Goal: Obtain resource: Obtain resource

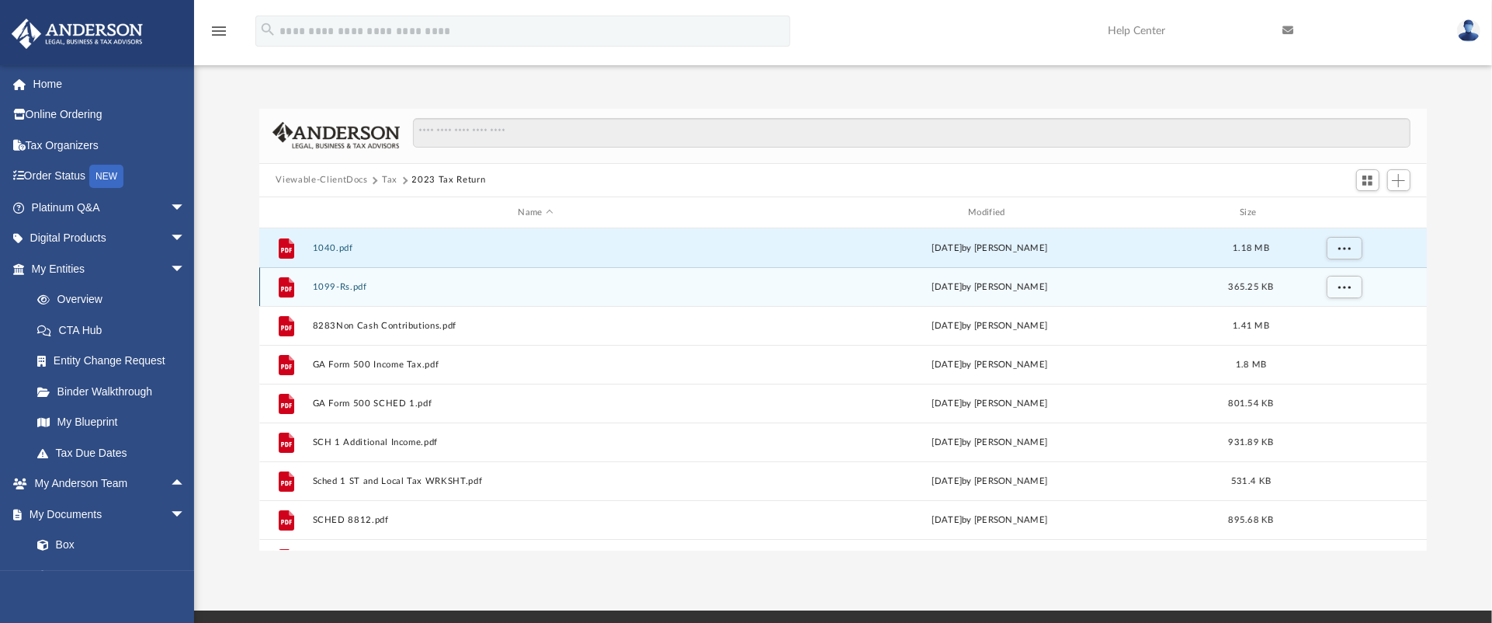
scroll to position [329, 1145]
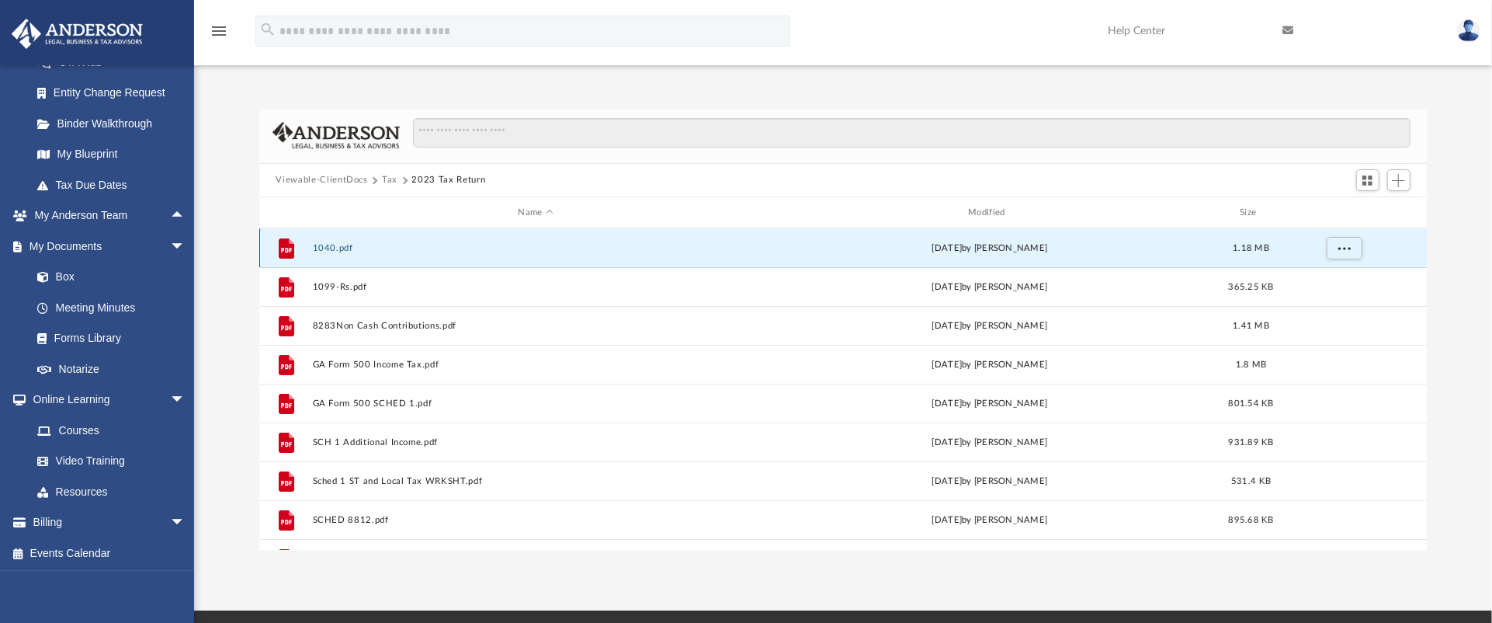
click at [597, 254] on div "File 1040.pdf Thu Feb 27 2025 by Jacqueline Lett 1.18 MB" at bounding box center [843, 247] width 1168 height 39
click at [1346, 245] on span "More options" at bounding box center [1344, 248] width 12 height 9
click at [1335, 282] on li "Preview" at bounding box center [1329, 280] width 45 height 16
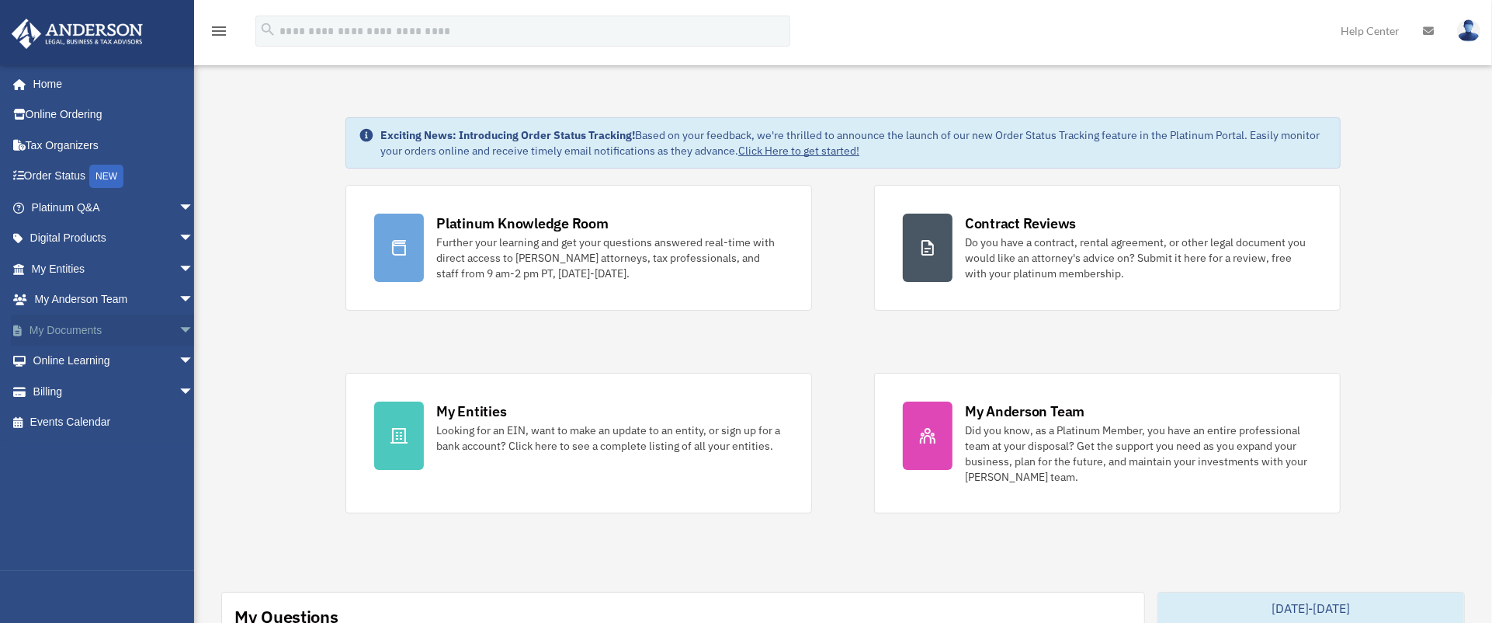
click at [179, 327] on span "arrow_drop_down" at bounding box center [194, 330] width 31 height 32
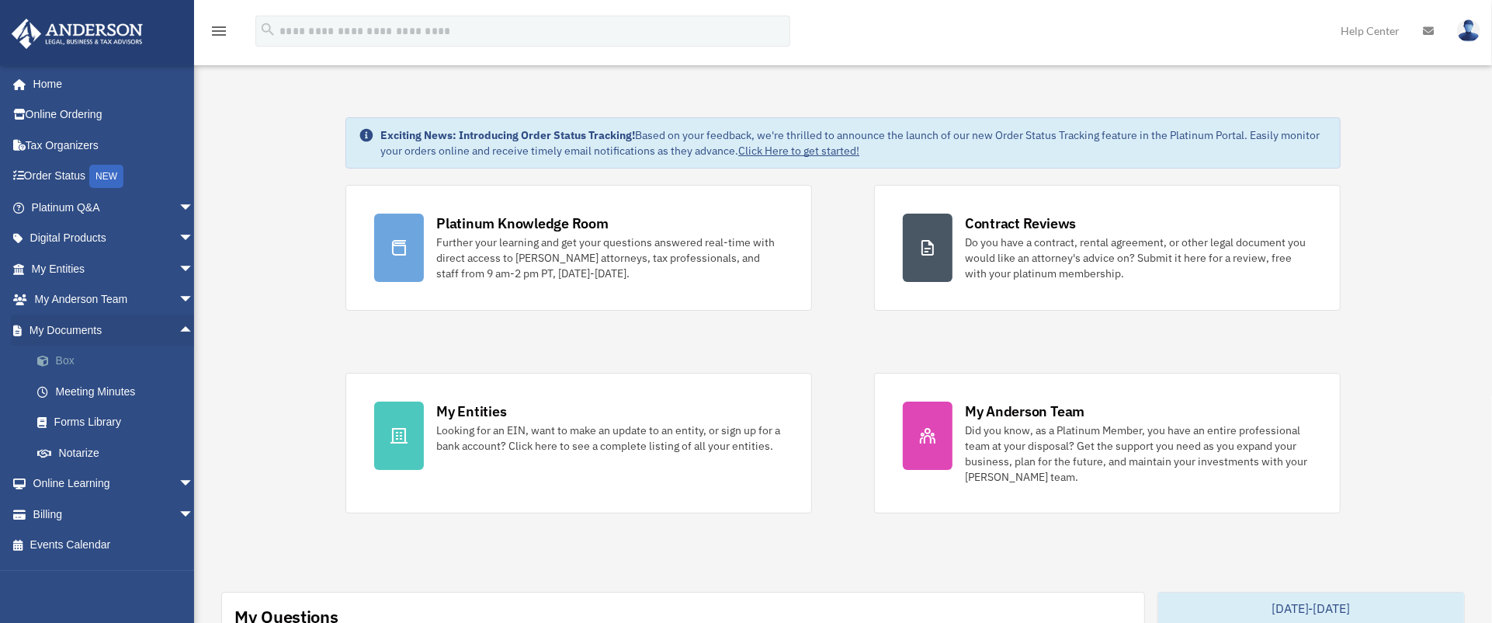
click at [148, 358] on link "Box" at bounding box center [120, 360] width 196 height 31
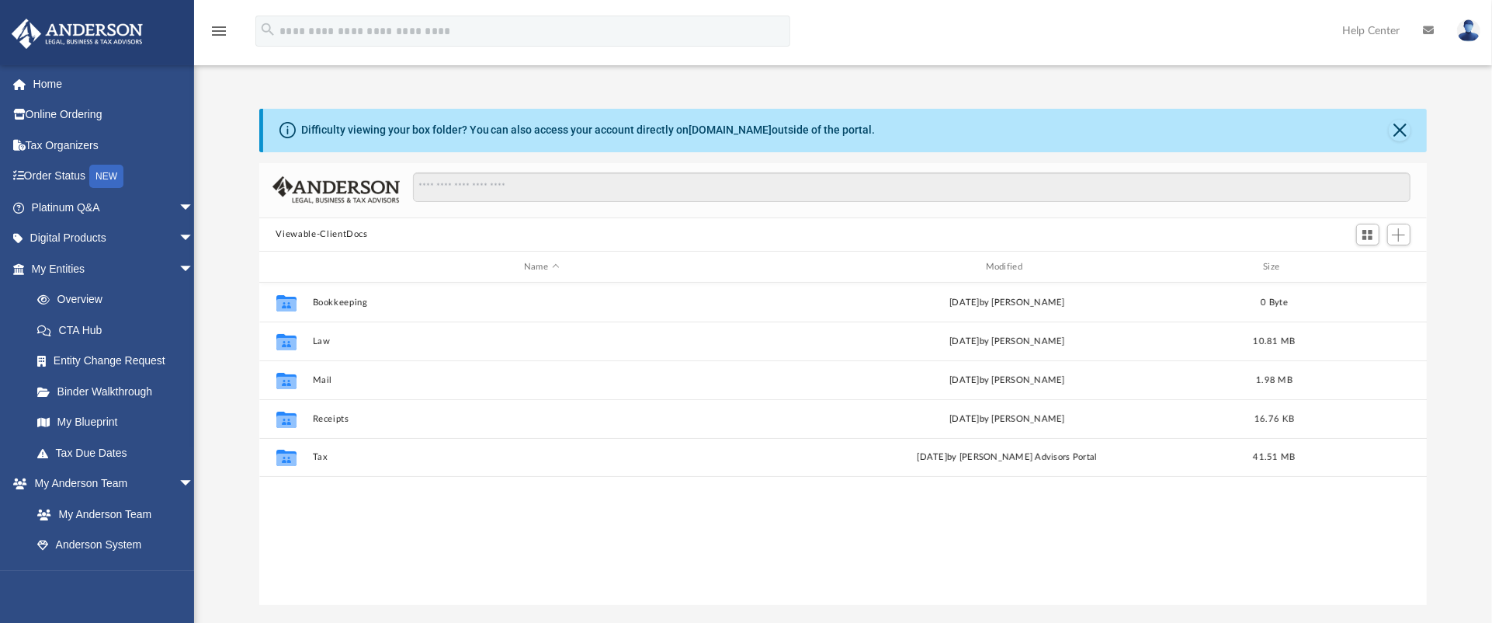
scroll to position [329, 1145]
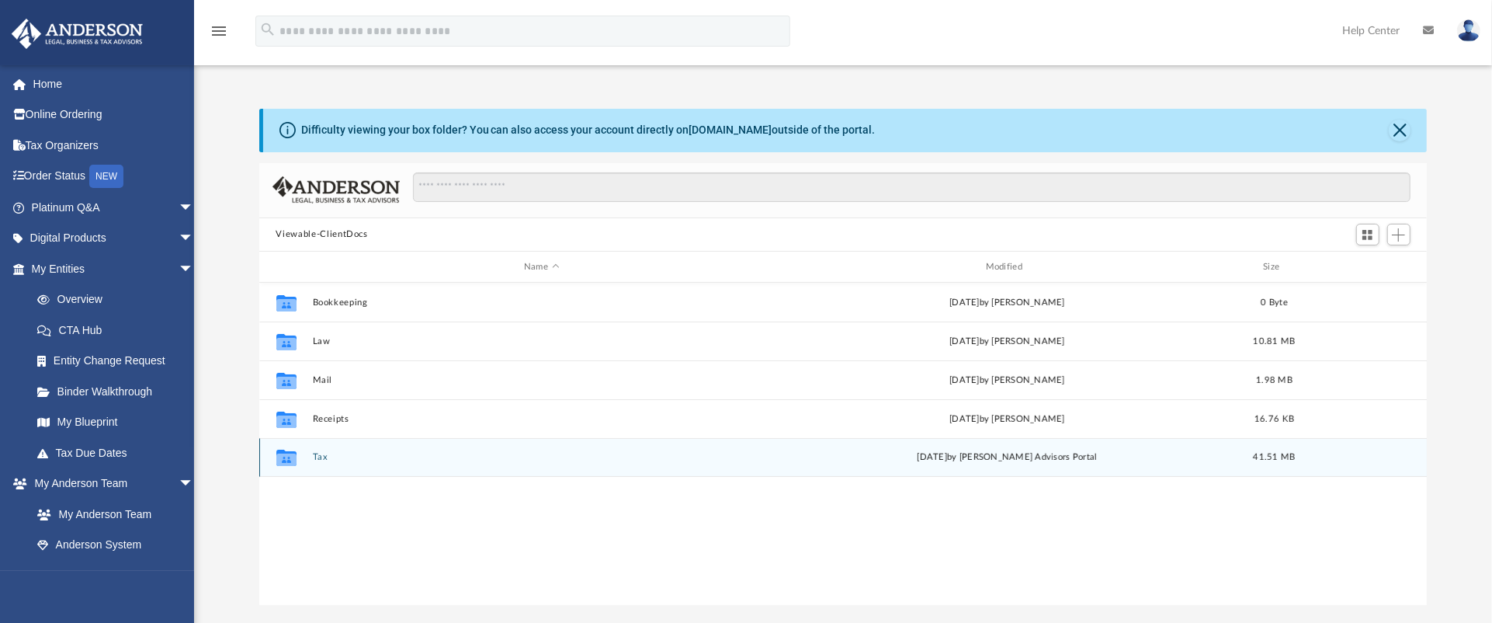
click at [726, 450] on div "Collaborated Folder Tax [DATE] by [PERSON_NAME] Advisors Portal 41.51 MB" at bounding box center [843, 457] width 1168 height 39
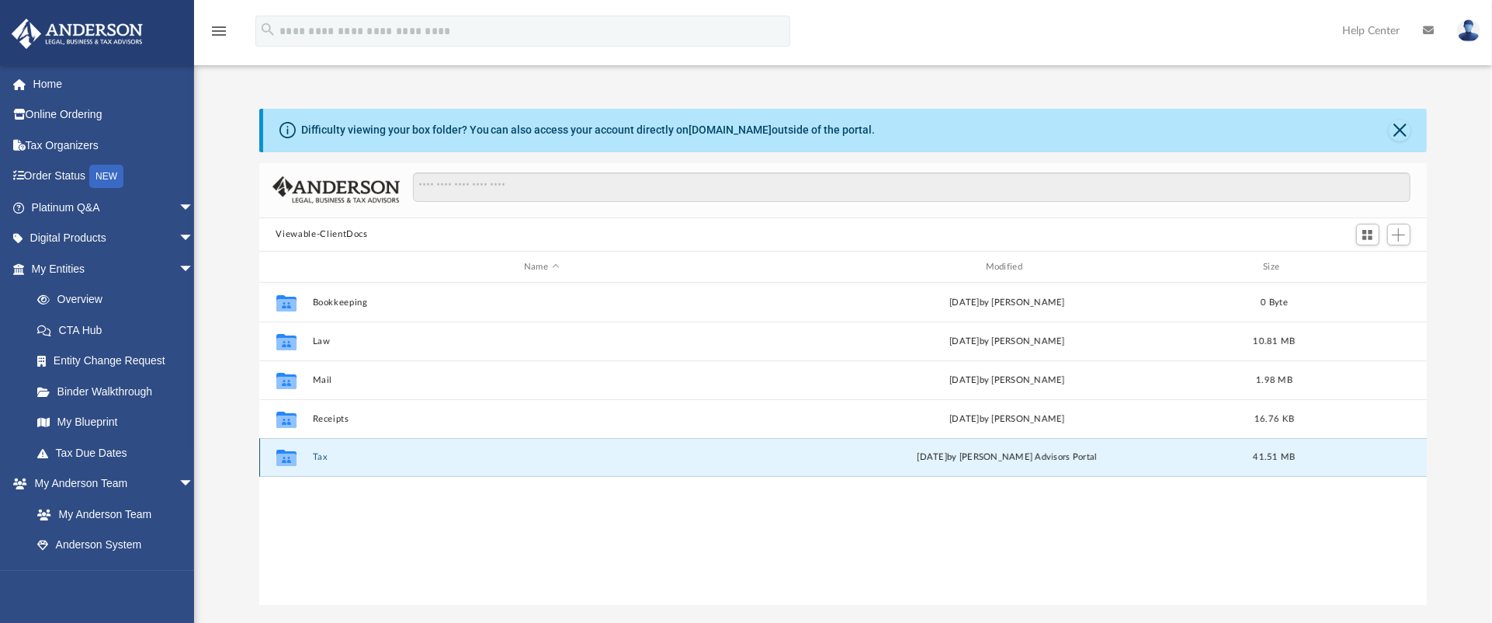
click at [722, 454] on button "Tax" at bounding box center [541, 458] width 459 height 10
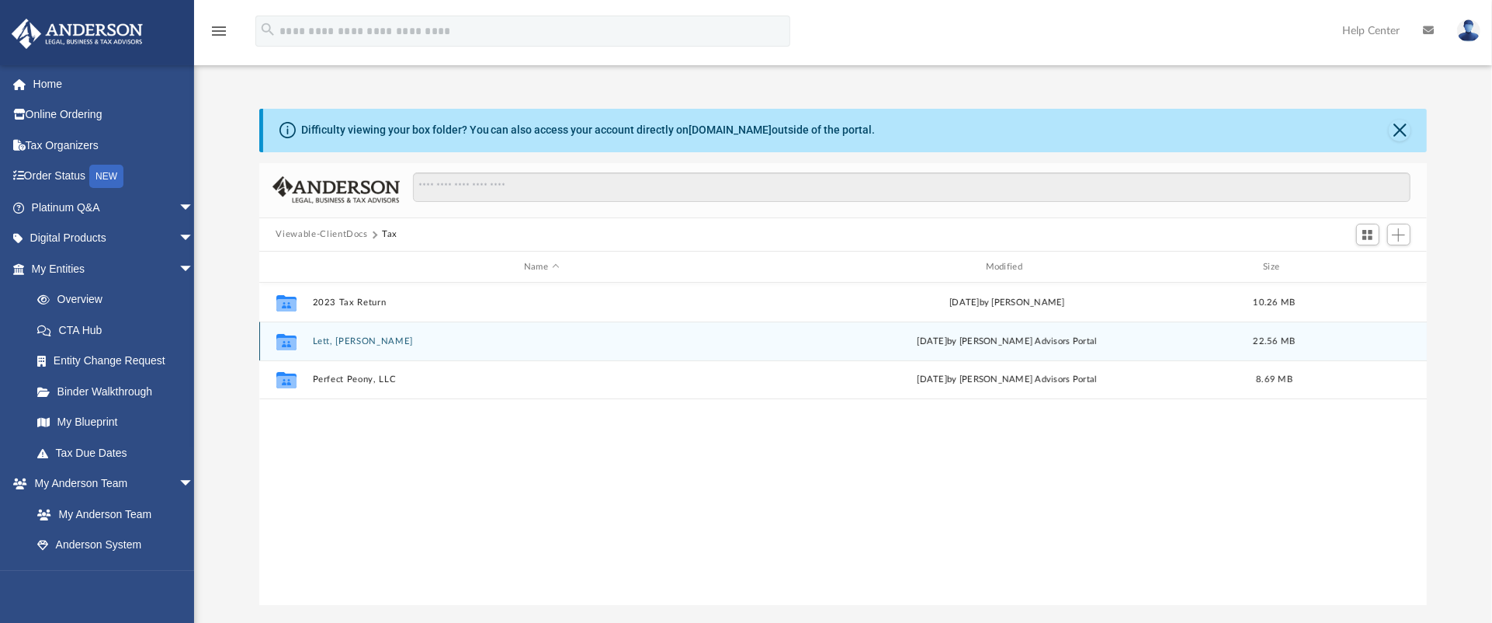
click at [695, 346] on button "Lett, [PERSON_NAME]" at bounding box center [541, 341] width 459 height 10
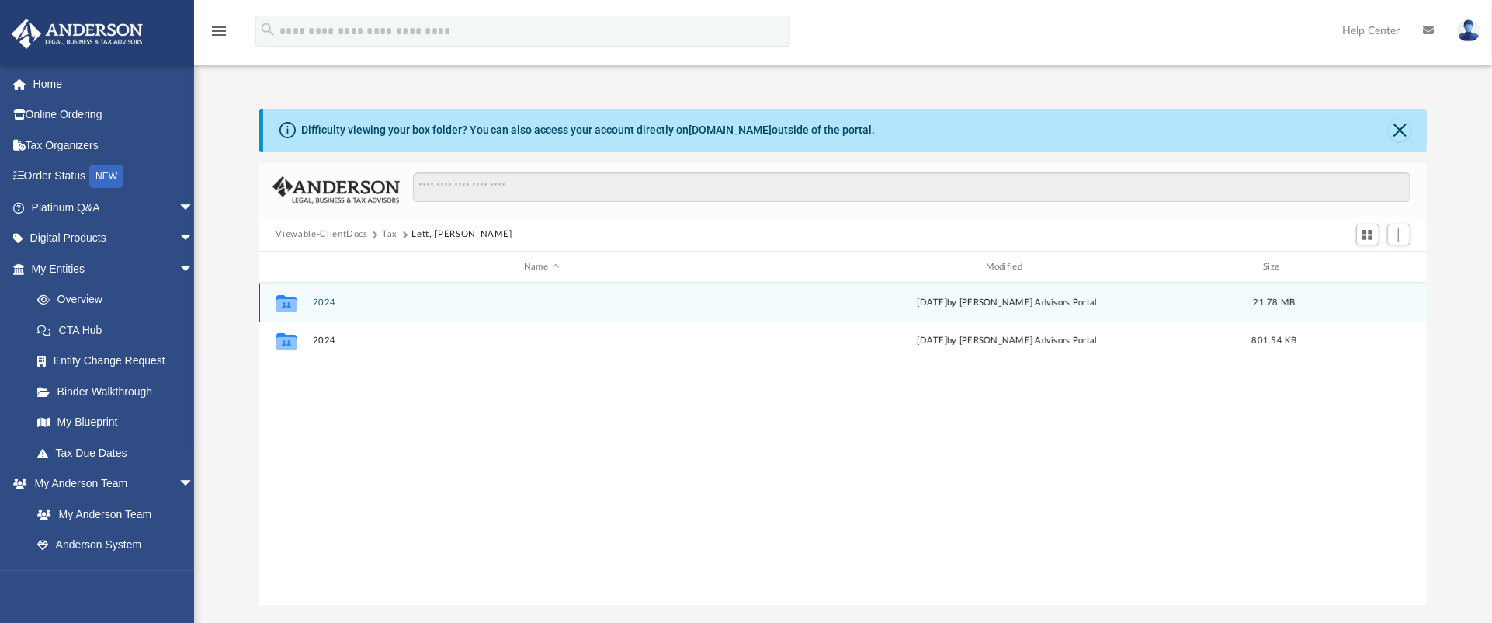
click at [700, 306] on button "2024" at bounding box center [541, 302] width 459 height 10
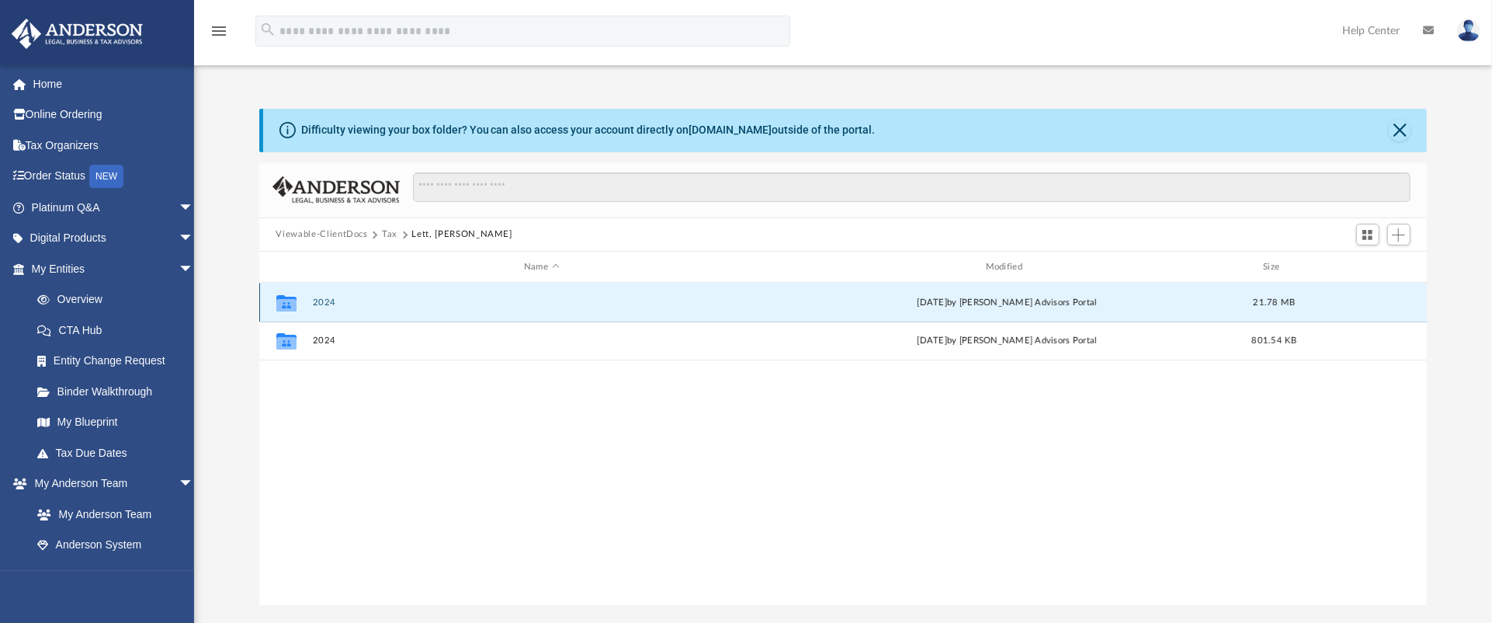
click at [700, 306] on button "2024" at bounding box center [541, 302] width 459 height 10
click at [700, 306] on button "Digital Tax Organizer" at bounding box center [541, 302] width 459 height 10
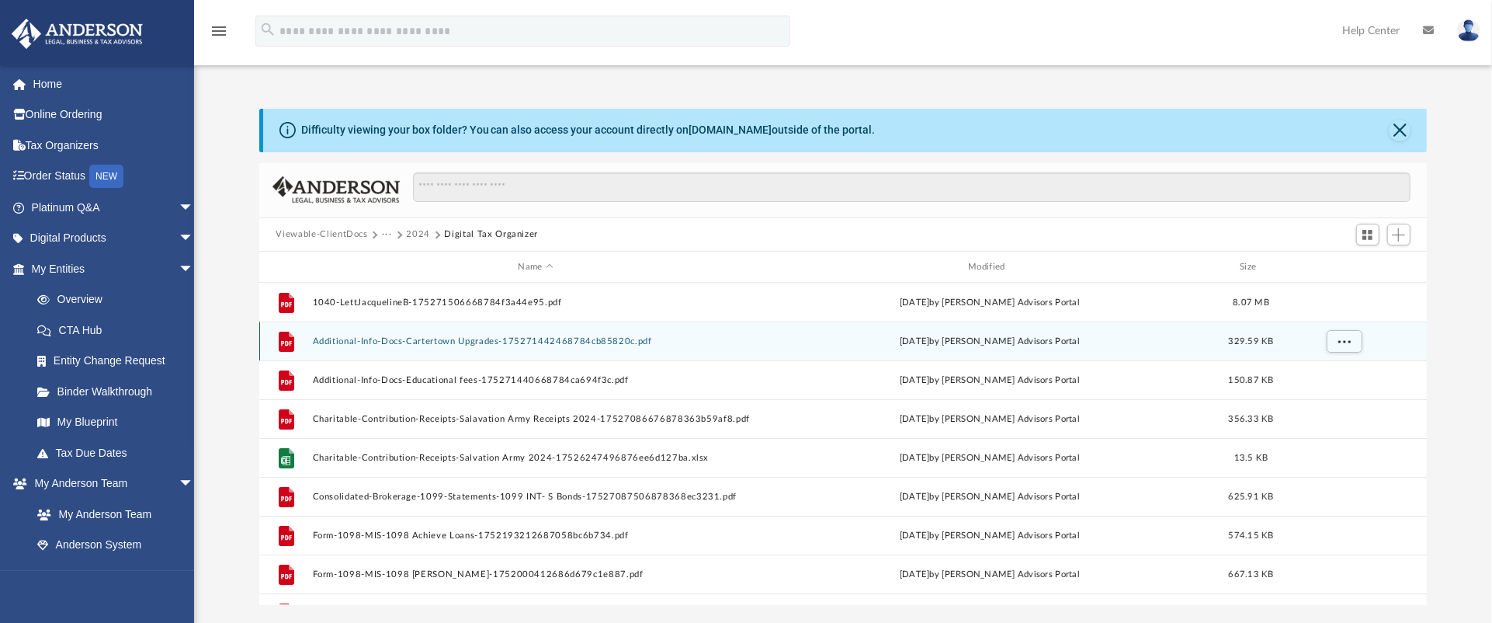
click at [483, 349] on div "File Additional-Info-Docs-Cartertown Upgrades-175271442468784cb85820c.pdf [DATE…" at bounding box center [843, 340] width 1168 height 39
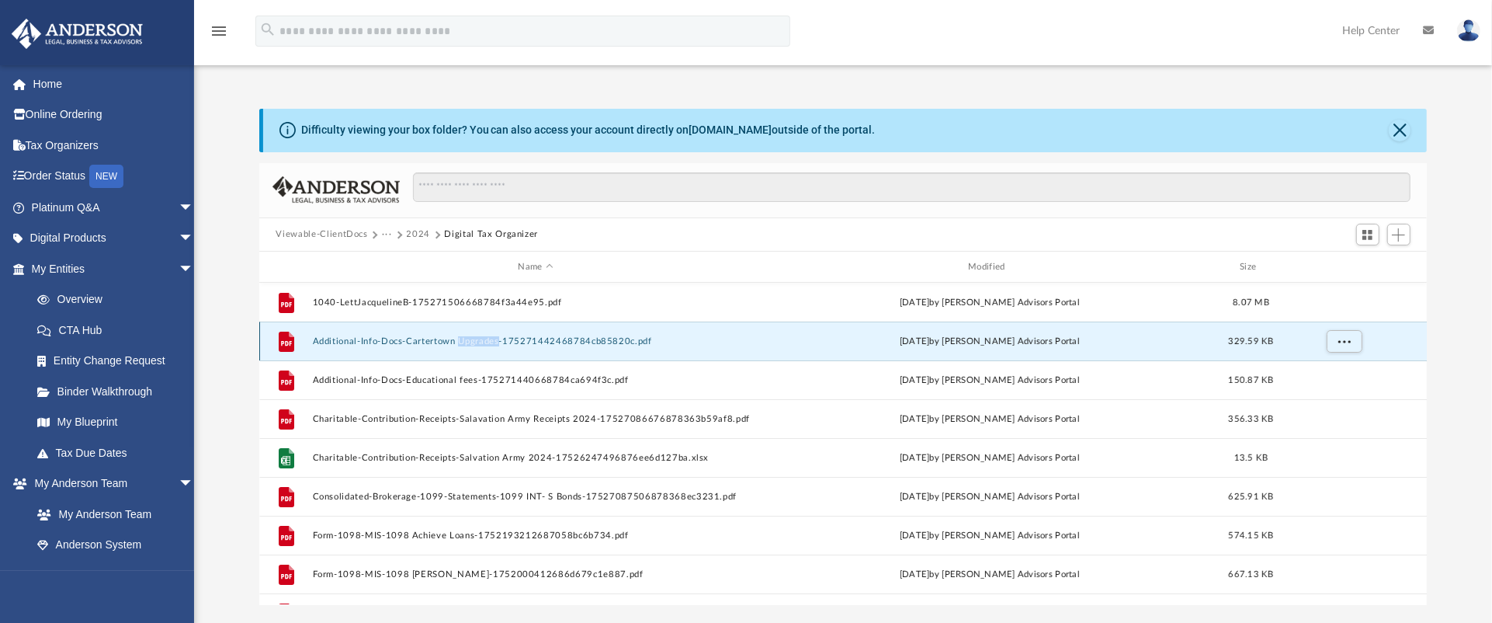
click at [483, 349] on div "File Additional-Info-Docs-Cartertown Upgrades-175271442468784cb85820c.pdf [DATE…" at bounding box center [843, 340] width 1168 height 39
click at [390, 338] on button "Additional-Info-Docs-Cartertown Upgrades-175271442468784cb85820c.pdf" at bounding box center [535, 341] width 447 height 10
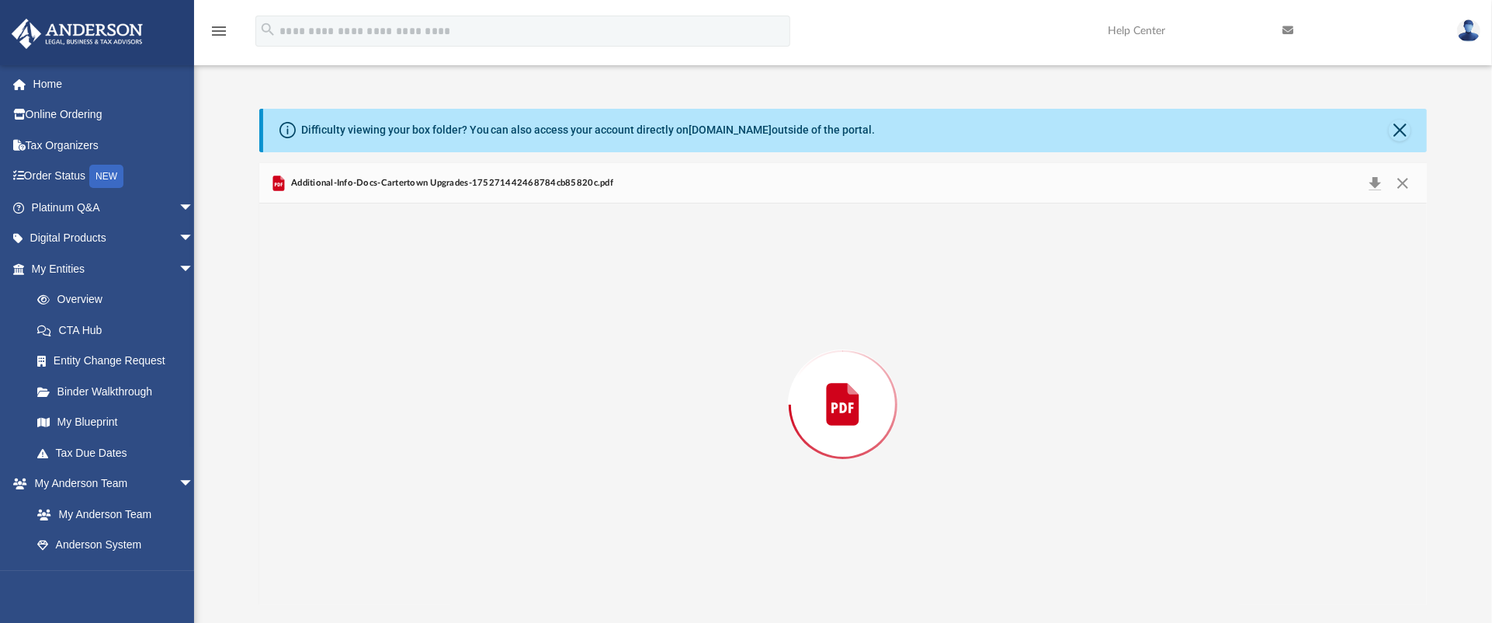
click at [390, 338] on div "Preview" at bounding box center [843, 403] width 1168 height 401
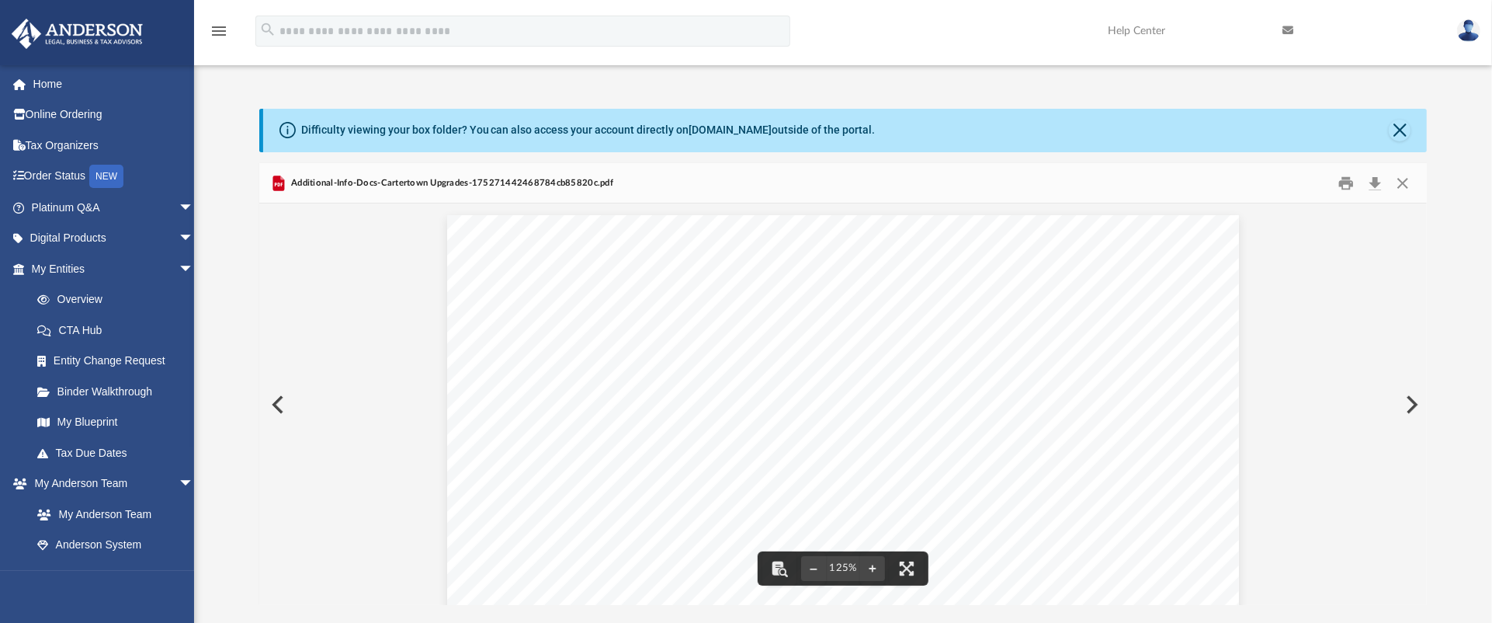
click at [279, 413] on button "Preview" at bounding box center [276, 404] width 34 height 43
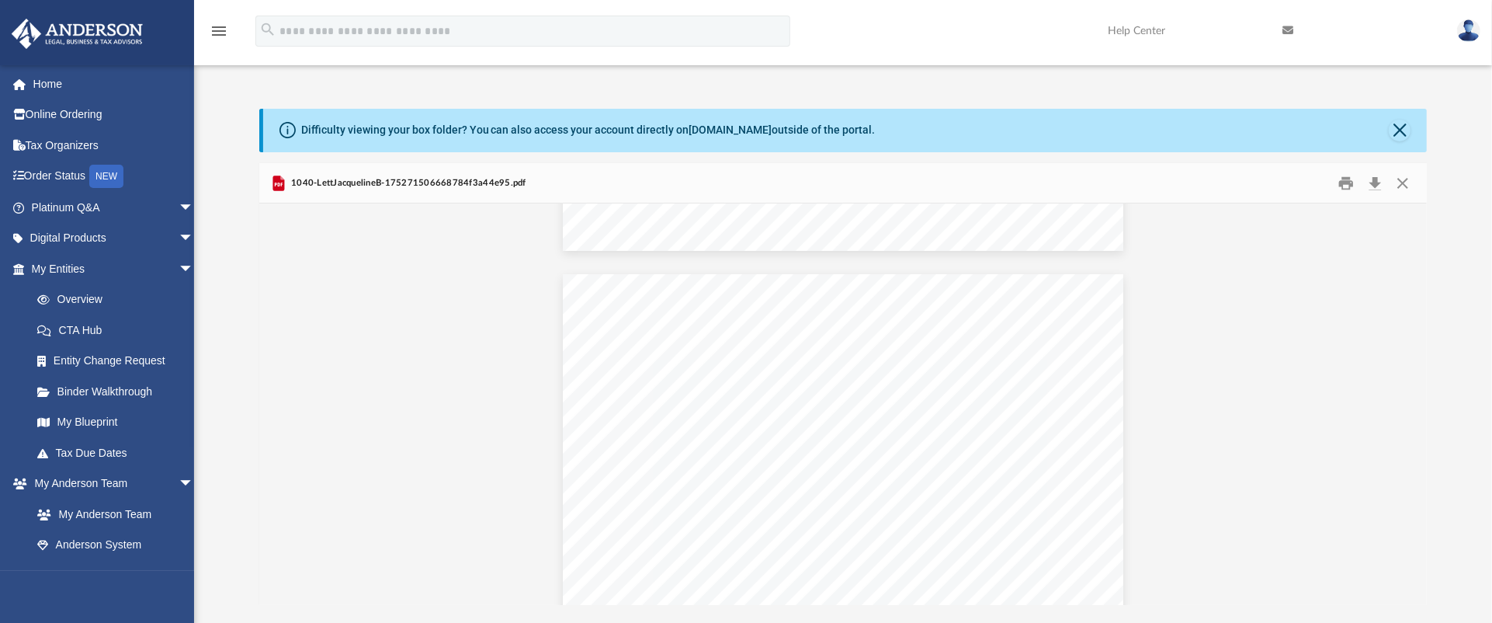
scroll to position [4913, 0]
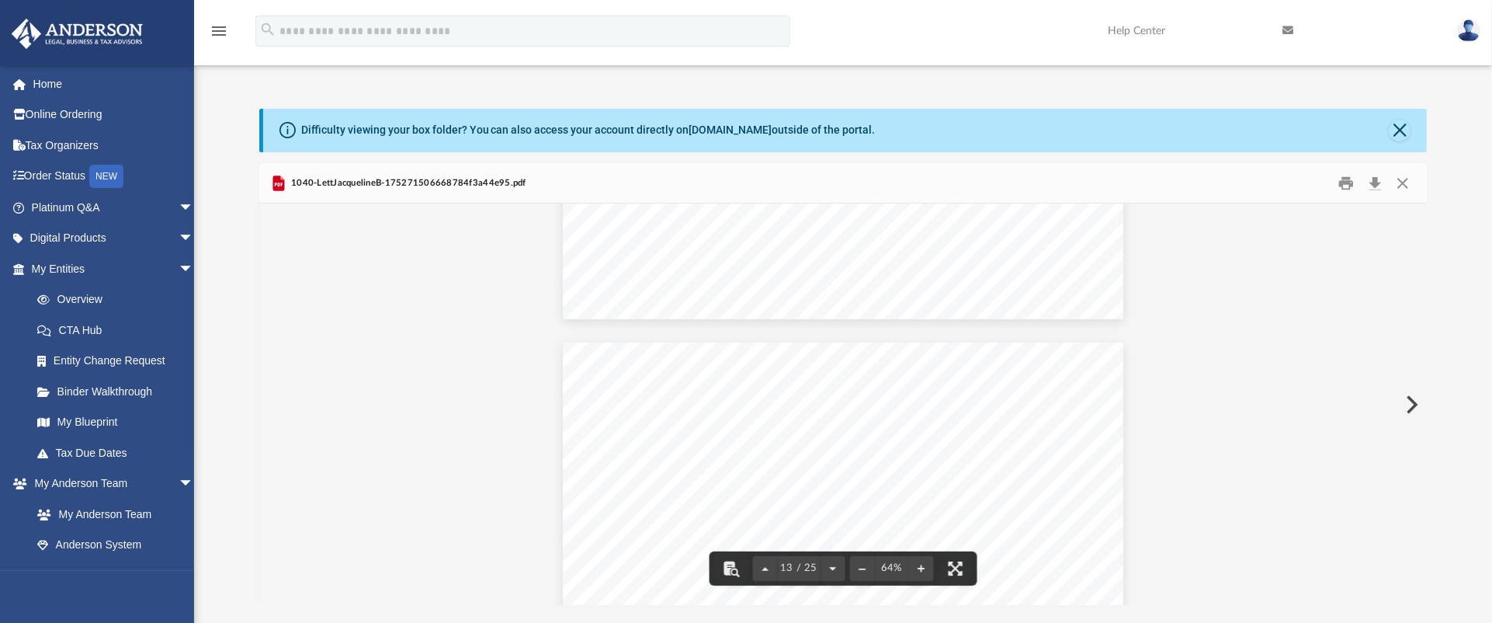
click at [812, 415] on div "Medical miles driven Miles 477 Did you pay mortgage interest expense on your pr…" at bounding box center [843, 540] width 561 height 397
click at [1022, 509] on span "Form-1098-MIS-1098 [PERSON_NAME]-1752000412686d679c1e887.pdf" at bounding box center [928, 508] width 262 height 8
click at [1023, 509] on span "Form-1098-MIS-1098 [PERSON_NAME]-1752000412686d679c1e887.pdf" at bounding box center [928, 508] width 262 height 8
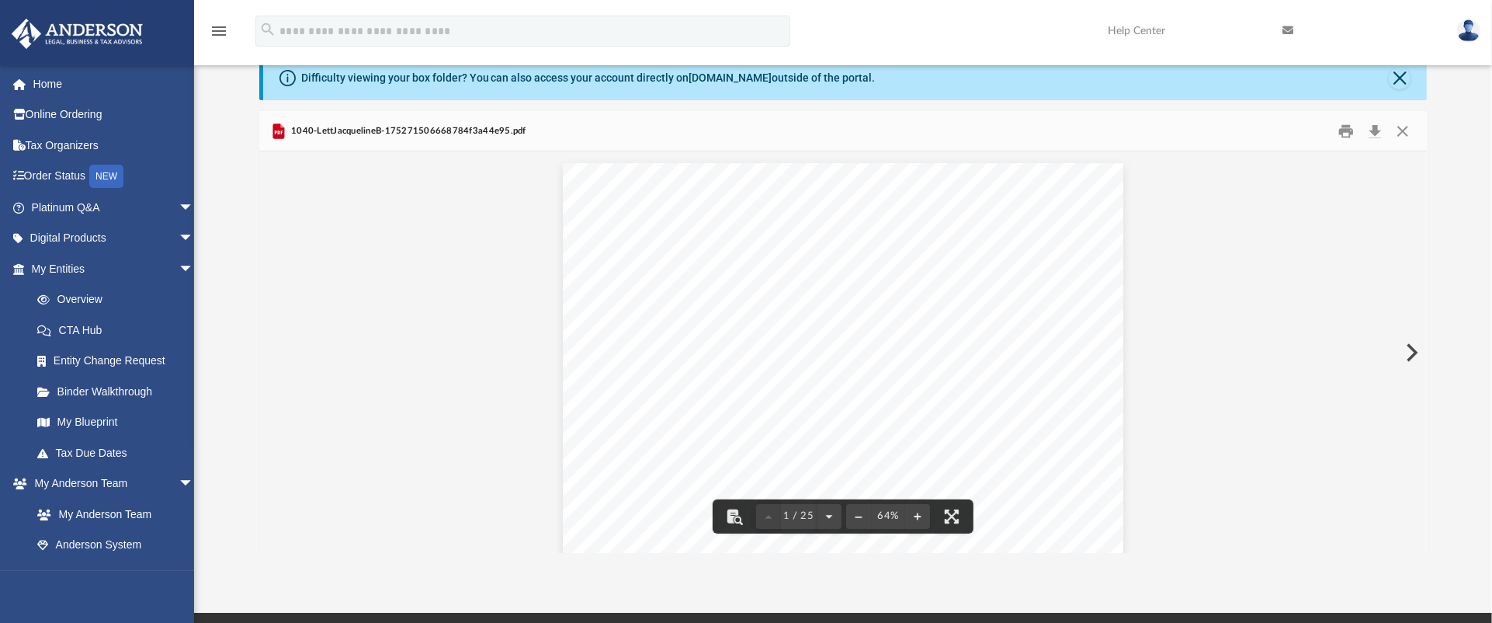
scroll to position [0, 0]
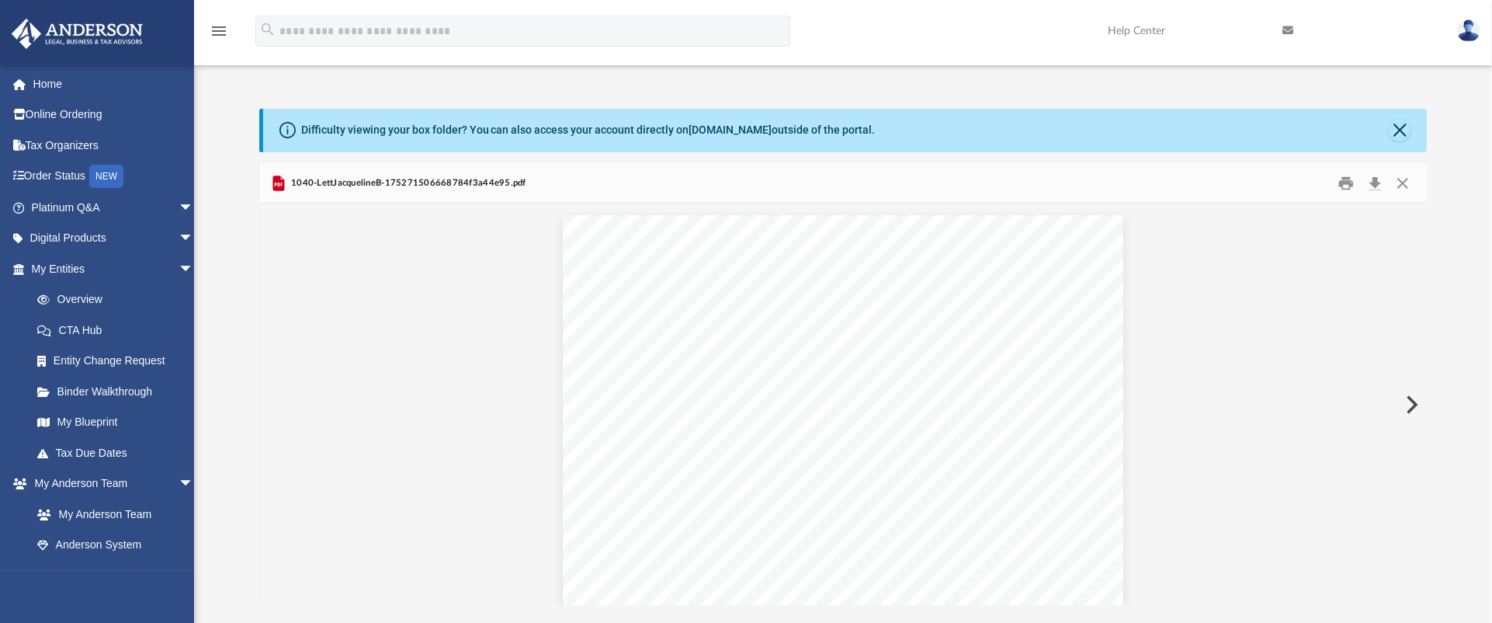
click at [1411, 403] on button "Preview" at bounding box center [1411, 404] width 34 height 43
drag, startPoint x: 1419, startPoint y: 401, endPoint x: 1419, endPoint y: 418, distance: 17.9
click at [1419, 418] on button "Preview" at bounding box center [1411, 404] width 34 height 43
click at [283, 405] on button "Preview" at bounding box center [276, 404] width 34 height 43
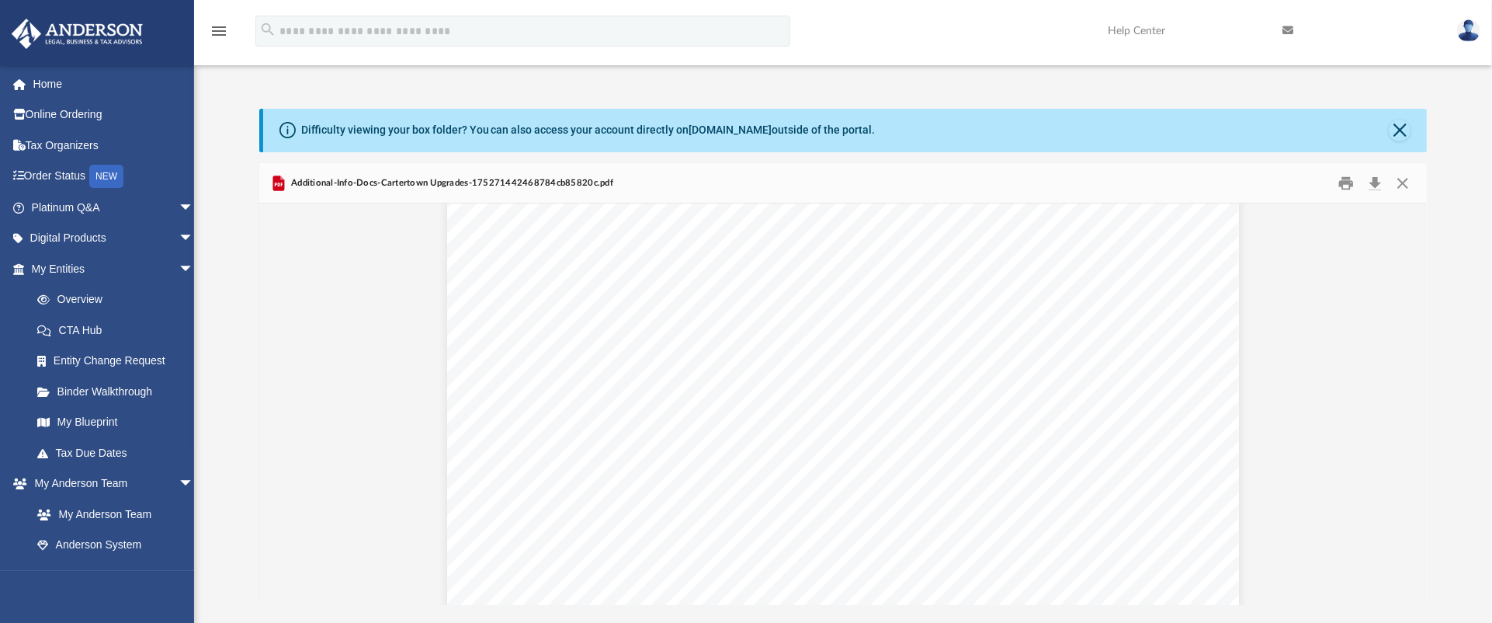
scroll to position [495, 0]
